Goal: Task Accomplishment & Management: Use online tool/utility

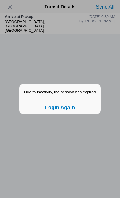
scroll to position [52, 0]
click at [75, 113] on button "Login Again" at bounding box center [59, 107] width 81 height 13
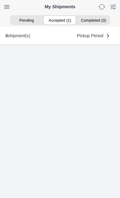
click at [62, 20] on ion-segment-button "Accepted (1)" at bounding box center [59, 20] width 33 height 9
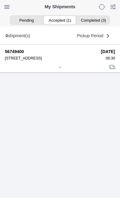
click at [60, 69] on icon at bounding box center [60, 68] width 4 height 4
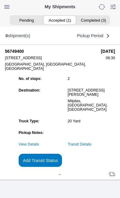
scroll to position [46, 0]
click at [0, 0] on slot "Add Transit Status" at bounding box center [0, 0] width 0 height 0
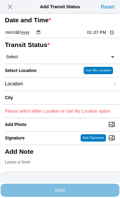
click at [106, 36] on input "13:07" at bounding box center [100, 32] width 29 height 6
type input "07:05"
click at [37, 59] on select "Select Arrive at Drop Off Arrive at Pickup Break Start Break Stop Depart Drop O…" at bounding box center [60, 56] width 110 height 5
select select "DPTPULOC"
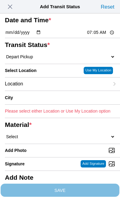
click at [51, 91] on div "Location" at bounding box center [57, 83] width 104 height 13
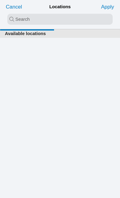
click at [22, 20] on input "search text" at bounding box center [59, 19] width 105 height 11
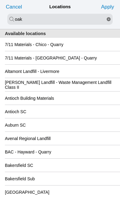
type input "oak"
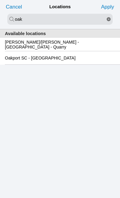
click at [0, 0] on slot "Oakport SC - [GEOGRAPHIC_DATA]" at bounding box center [0, 0] width 0 height 0
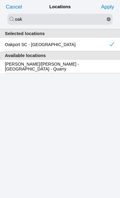
click at [0, 0] on slot "Apply" at bounding box center [0, 0] width 0 height 0
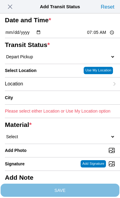
type input "[GEOGRAPHIC_DATA]"
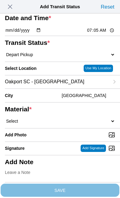
scroll to position [72, 0]
click at [54, 118] on select "Select 1" x 3" Rock 1" x 4" Rock 2" x 4" Rock Asphalt Cold Patch Backfill Spec …" at bounding box center [60, 120] width 110 height 5
select select "708654"
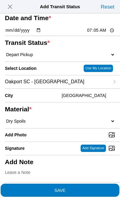
click at [100, 188] on span "SAVE" at bounding box center [60, 190] width 110 height 4
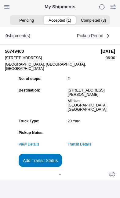
scroll to position [0, 0]
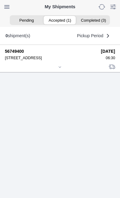
click at [65, 70] on div at bounding box center [60, 67] width 110 height 5
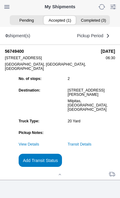
click at [61, 20] on ion-segment-button "Accepted (1)" at bounding box center [59, 20] width 33 height 9
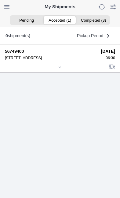
click at [62, 69] on icon at bounding box center [60, 67] width 4 height 4
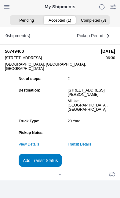
scroll to position [48, 0]
click at [0, 0] on slot "Add Transit Status" at bounding box center [0, 0] width 0 height 0
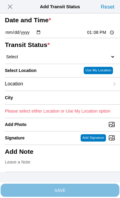
click at [104, 36] on input "13:08" at bounding box center [100, 32] width 29 height 6
type input "09:05"
click at [41, 59] on select "Select Arrive at Drop Off Arrive at Pickup Break Start Break Stop Depart Drop O…" at bounding box center [60, 56] width 110 height 5
select select "DPTDLVLOC"
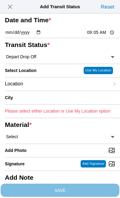
click at [52, 91] on div "Location" at bounding box center [57, 83] width 104 height 13
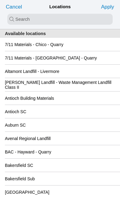
click at [20, 19] on input "search text" at bounding box center [59, 19] width 105 height 11
type input "new"
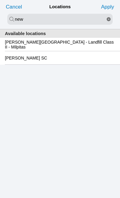
click at [0, 0] on slot "[PERSON_NAME][GEOGRAPHIC_DATA] - Landfill Class II - Milpitas" at bounding box center [0, 0] width 0 height 0
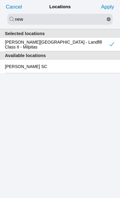
click at [0, 0] on slot "Apply" at bounding box center [0, 0] width 0 height 0
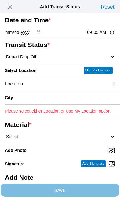
type input "Milpitas"
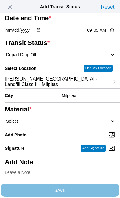
scroll to position [86, 0]
click at [49, 118] on select "Select 1" x 3" Rock 1" x 4" Rock 2" x 4" Rock Asphalt Cold Patch Backfill Spec …" at bounding box center [60, 120] width 110 height 5
select select "708654"
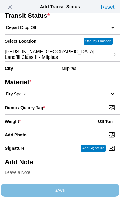
scroll to position [108, 0]
click at [87, 104] on input "Dump / Quarry Tag *" at bounding box center [62, 107] width 115 height 7
type input "C:\fakepath\image.jpg"
click at [60, 115] on div "Weight * US Ton" at bounding box center [60, 121] width 110 height 13
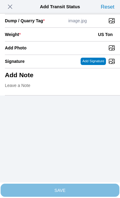
scroll to position [125, 0]
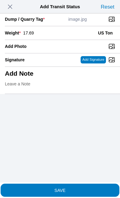
type input "17.69"
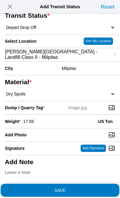
scroll to position [116, 0]
click at [77, 188] on span "SAVE" at bounding box center [60, 190] width 110 height 4
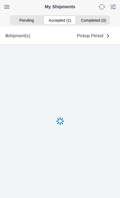
scroll to position [0, 0]
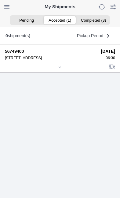
click at [62, 69] on icon at bounding box center [60, 67] width 4 height 4
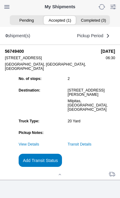
scroll to position [65, 0]
click at [0, 0] on slot "Add Transit Status" at bounding box center [0, 0] width 0 height 0
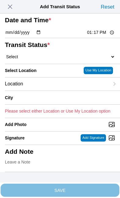
click at [104, 36] on input "13:17" at bounding box center [100, 32] width 29 height 6
type input "10:10"
click at [41, 59] on select "Select Arrive at Drop Off Arrive at Pickup Break Start Break Stop Depart Drop O…" at bounding box center [60, 56] width 110 height 5
select select "DPTPULOC"
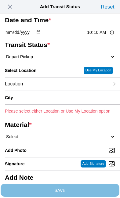
click at [53, 91] on div "Location" at bounding box center [57, 83] width 104 height 13
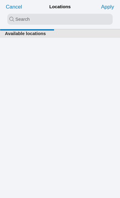
click at [16, 18] on input "search text" at bounding box center [59, 19] width 105 height 11
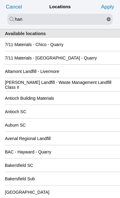
type input "han"
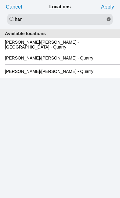
click at [0, 0] on slot "[PERSON_NAME]/[PERSON_NAME] - [GEOGRAPHIC_DATA] - Quarry" at bounding box center [0, 0] width 0 height 0
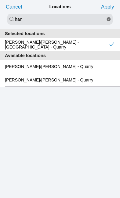
click at [0, 0] on slot "Apply" at bounding box center [0, 0] width 0 height 0
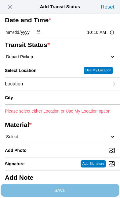
type input "[GEOGRAPHIC_DATA]"
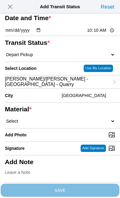
scroll to position [27, 0]
click at [61, 124] on select "Select 1" x 3" Rock 1" x 4" Rock 2" x 4" Rock Asphalt Cold Patch Backfill Spec …" at bounding box center [60, 120] width 110 height 5
select select "708650"
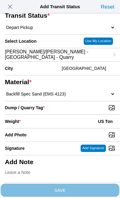
scroll to position [86, 0]
click at [90, 110] on input "Dump / Quarry Tag *" at bounding box center [62, 107] width 115 height 7
click at [87, 110] on input "Dump / Quarry Tag *" at bounding box center [62, 107] width 115 height 7
type input "C:\fakepath\image.jpg"
click at [56, 115] on div "Weight * US Ton" at bounding box center [60, 121] width 110 height 13
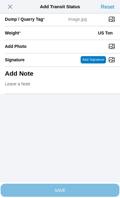
scroll to position [125, 0]
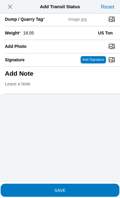
type input "18.05"
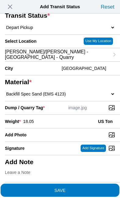
click at [87, 188] on span "SAVE" at bounding box center [60, 190] width 110 height 4
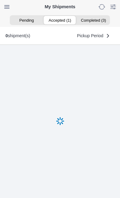
scroll to position [0, 0]
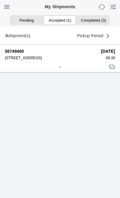
click at [62, 69] on icon at bounding box center [60, 67] width 4 height 4
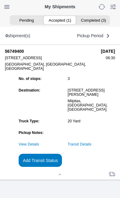
scroll to position [66, 0]
click at [0, 0] on slot "Add Transit Status" at bounding box center [0, 0] width 0 height 0
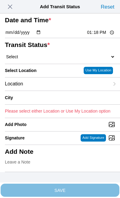
click at [103, 36] on input "13:18" at bounding box center [100, 32] width 29 height 6
type input "10:25"
click at [48, 59] on select "Select Arrive at Drop Off Arrive at Pickup Break Start Break Stop Depart Drop O…" at bounding box center [60, 56] width 110 height 5
select select "DPTDLVLOC"
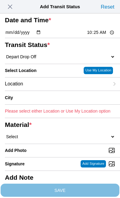
click at [51, 91] on div "Location" at bounding box center [57, 83] width 104 height 13
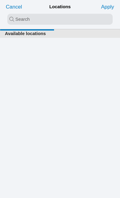
click at [17, 20] on input "search text" at bounding box center [59, 19] width 105 height 11
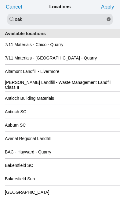
type input "oak"
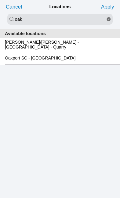
click at [76, 64] on div "Oakport SC - [GEOGRAPHIC_DATA]" at bounding box center [60, 57] width 110 height 13
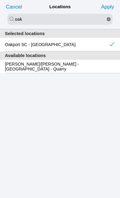
click at [0, 0] on slot "Apply" at bounding box center [0, 0] width 0 height 0
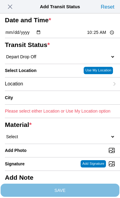
type input "[GEOGRAPHIC_DATA]"
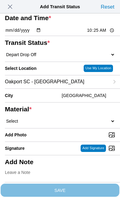
scroll to position [31, 0]
click at [57, 124] on select "Select 1" x 3" Rock 1" x 4" Rock 2" x 4" Rock Asphalt Cold Patch Backfill Spec …" at bounding box center [60, 120] width 110 height 5
select select "708650"
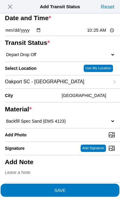
scroll to position [66, 0]
click at [59, 132] on input "Add Photo" at bounding box center [62, 135] width 115 height 7
type input "C:\fakepath\image.jpg"
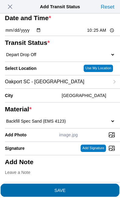
click at [93, 188] on span "SAVE" at bounding box center [60, 190] width 110 height 4
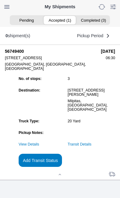
scroll to position [0, 0]
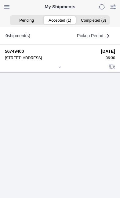
click at [64, 70] on div at bounding box center [60, 67] width 110 height 5
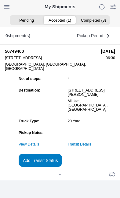
scroll to position [66, 0]
click at [0, 0] on slot "Add Transit Status" at bounding box center [0, 0] width 0 height 0
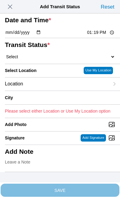
click at [100, 36] on input "13:19" at bounding box center [100, 32] width 29 height 6
type input "22:30"
